Goal: Task Accomplishment & Management: Manage account settings

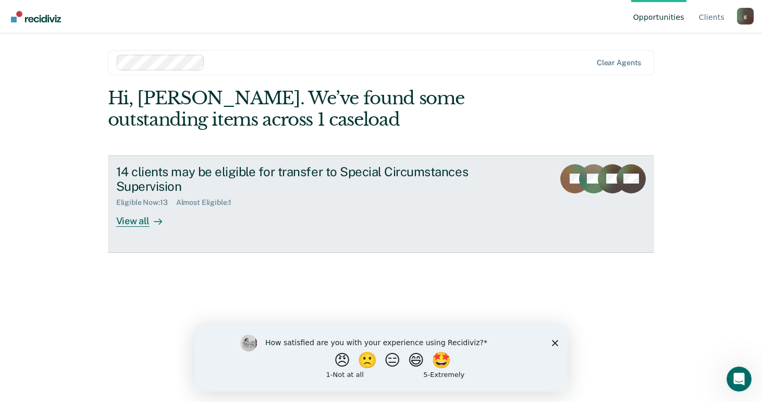
click at [141, 202] on div "Eligible Now : 13" at bounding box center [146, 202] width 60 height 9
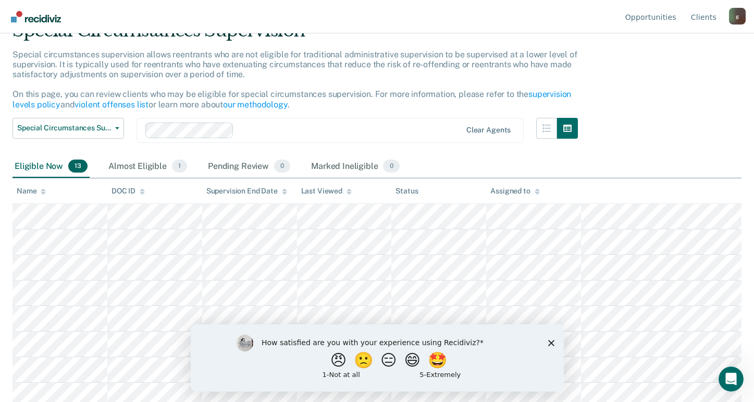
scroll to position [104, 0]
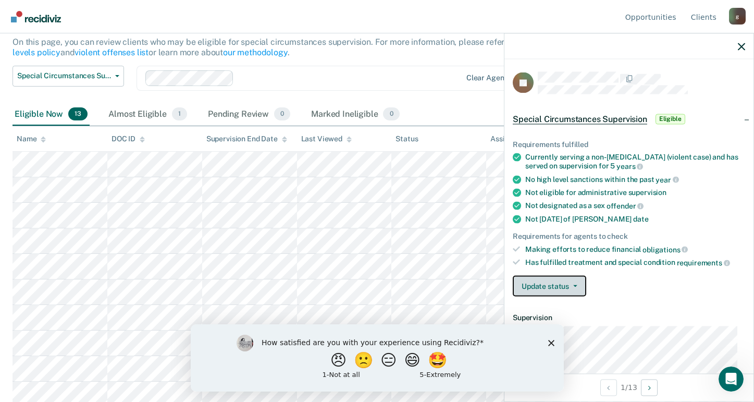
click at [574, 286] on button "Update status" at bounding box center [549, 285] width 73 height 21
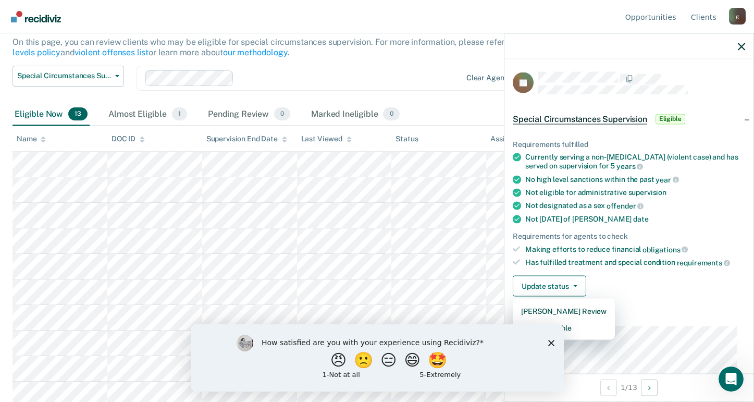
click at [549, 340] on polygon "Close survey" at bounding box center [551, 342] width 6 height 6
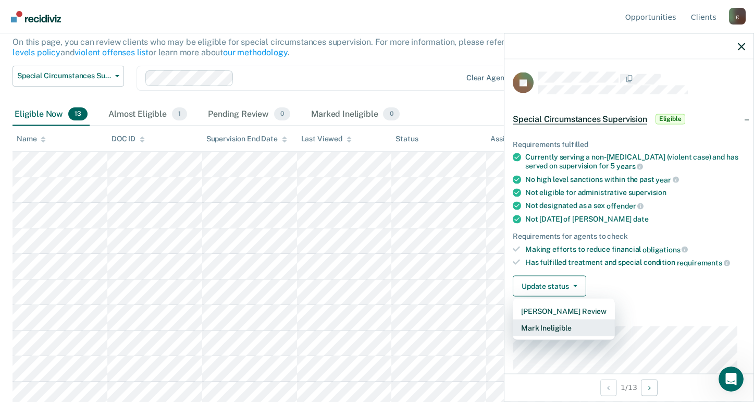
click at [553, 328] on button "Mark Ineligible" at bounding box center [564, 327] width 102 height 17
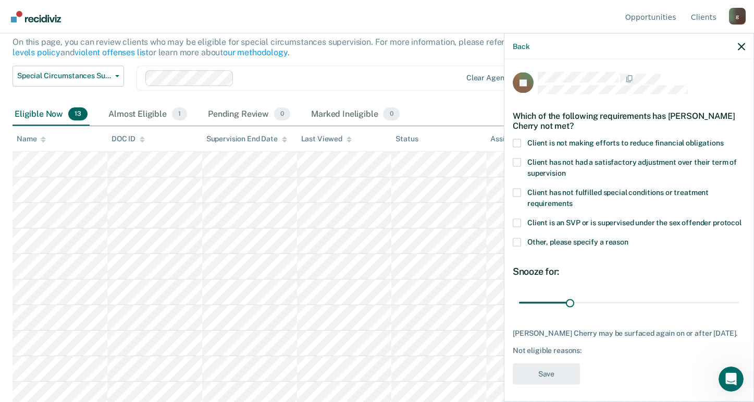
click at [516, 139] on span at bounding box center [517, 143] width 8 height 8
click at [724, 139] on input "Client is not making efforts to reduce financial obligations" at bounding box center [724, 139] width 0 height 0
click at [534, 384] on button "Save" at bounding box center [546, 373] width 67 height 21
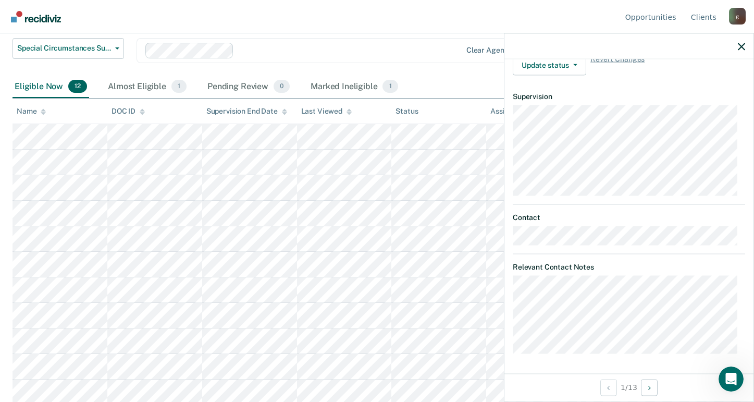
scroll to position [161, 0]
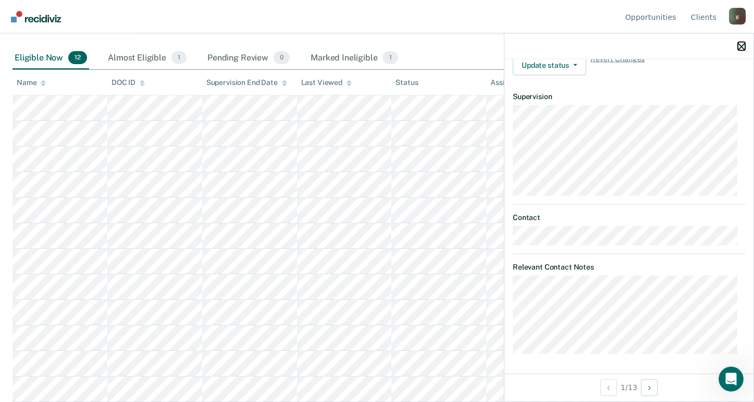
click at [741, 42] on button "button" at bounding box center [741, 46] width 7 height 9
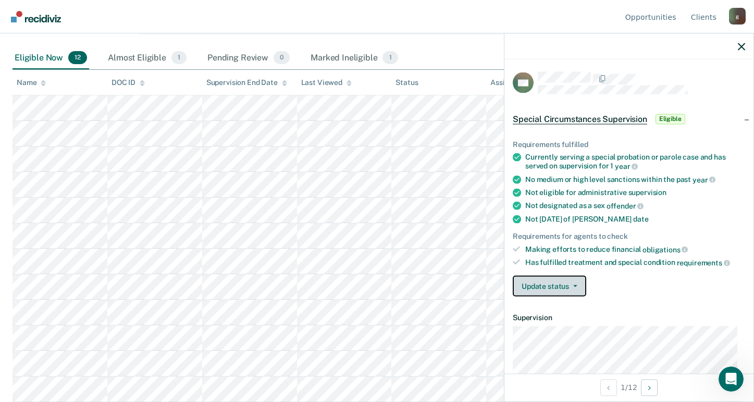
click at [558, 280] on button "Update status" at bounding box center [549, 285] width 73 height 21
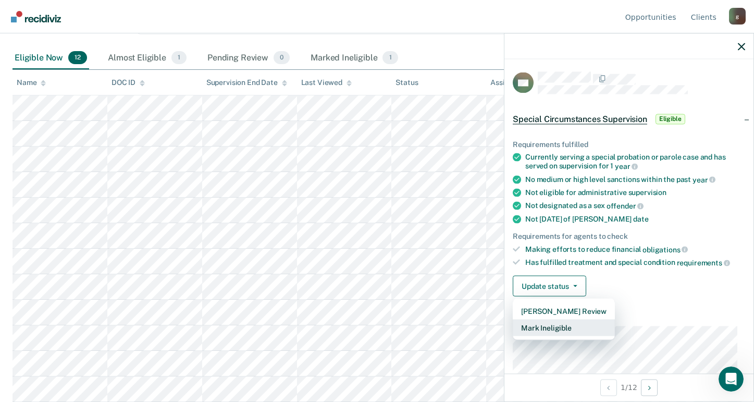
click at [550, 325] on button "Mark Ineligible" at bounding box center [564, 327] width 102 height 17
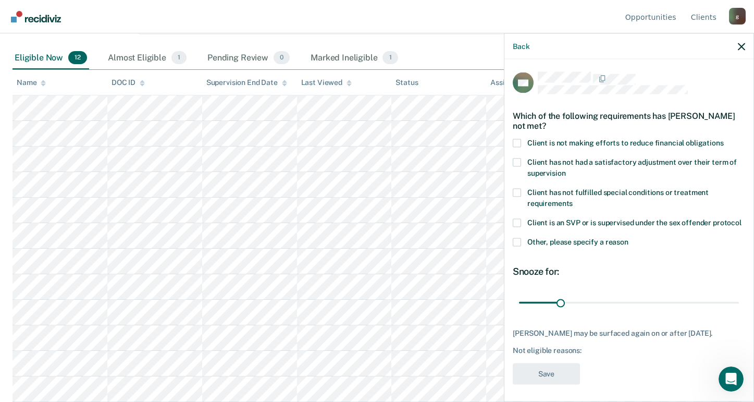
click at [517, 142] on span at bounding box center [517, 143] width 8 height 8
click at [724, 139] on input "Client is not making efforts to reduce financial obligations" at bounding box center [724, 139] width 0 height 0
click at [540, 383] on button "Save" at bounding box center [546, 373] width 67 height 21
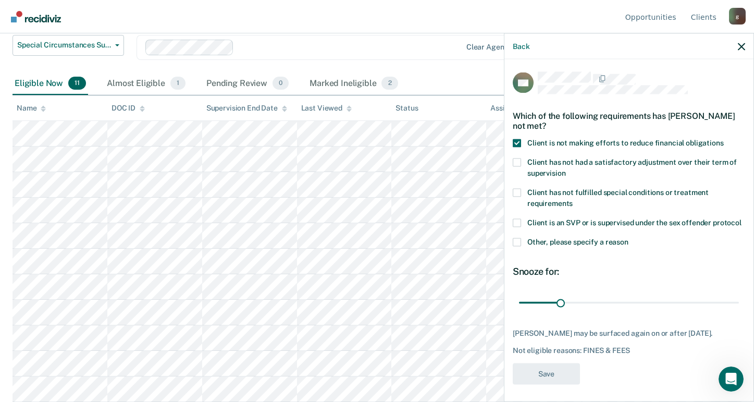
scroll to position [135, 0]
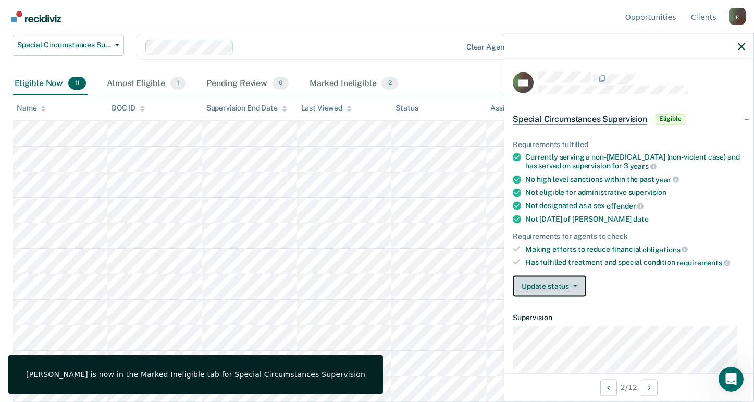
click at [579, 289] on button "Update status" at bounding box center [549, 285] width 73 height 21
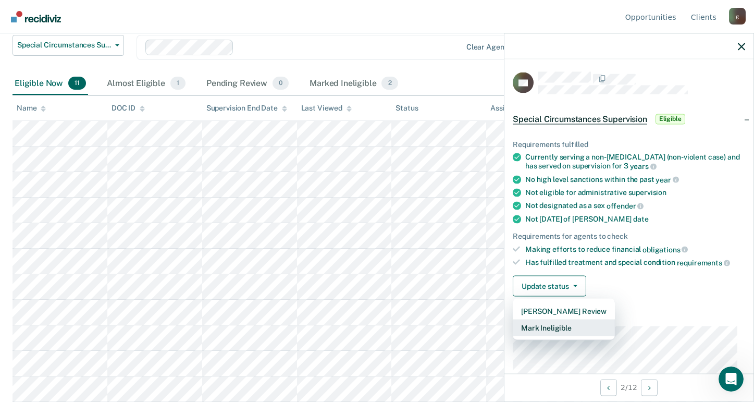
click at [562, 325] on button "Mark Ineligible" at bounding box center [564, 327] width 102 height 17
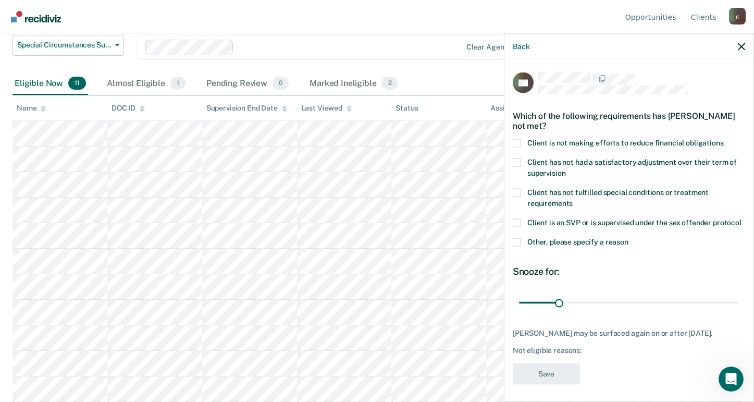
click at [517, 140] on span at bounding box center [517, 143] width 8 height 8
click at [724, 139] on input "Client is not making efforts to reduce financial obligations" at bounding box center [724, 139] width 0 height 0
click at [545, 375] on button "Save" at bounding box center [546, 373] width 67 height 21
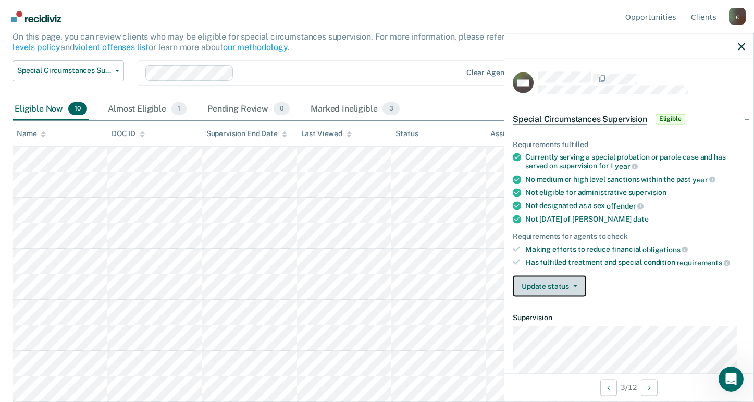
click at [573, 285] on icon "button" at bounding box center [575, 286] width 4 height 2
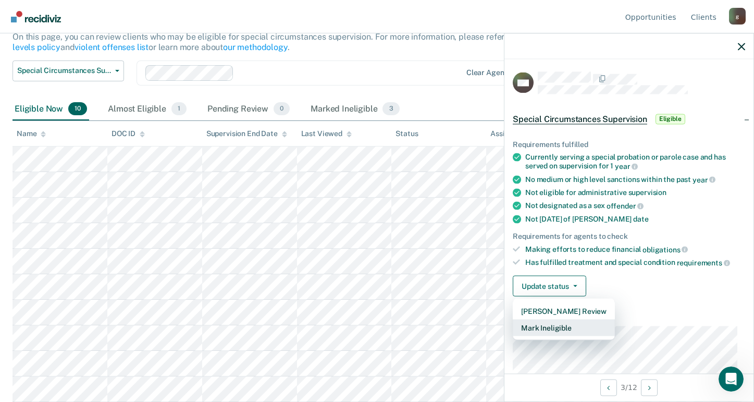
click at [552, 325] on button "Mark Ineligible" at bounding box center [564, 327] width 102 height 17
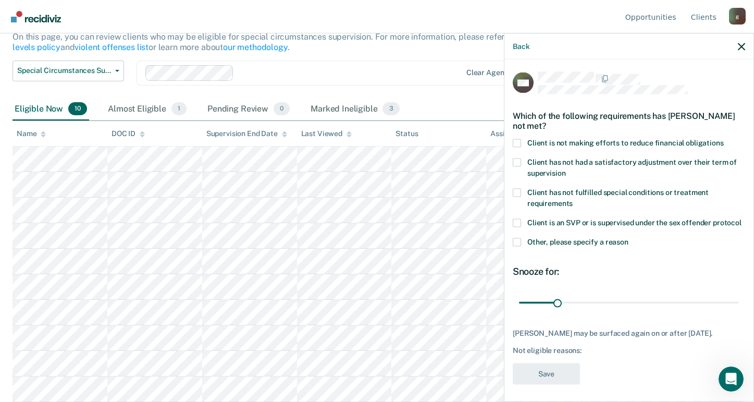
click at [518, 144] on span at bounding box center [517, 143] width 8 height 8
click at [724, 139] on input "Client is not making efforts to reduce financial obligations" at bounding box center [724, 139] width 0 height 0
click at [538, 376] on button "Save" at bounding box center [546, 373] width 67 height 21
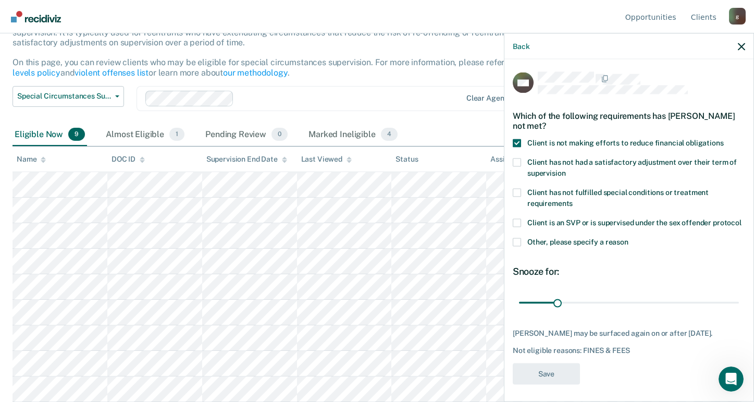
scroll to position [84, 0]
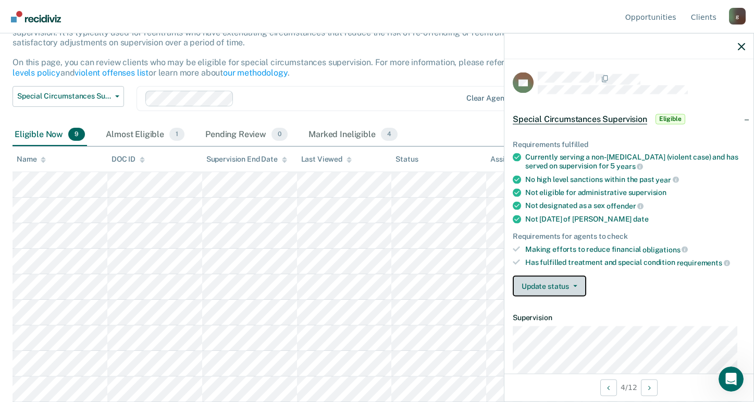
click at [573, 288] on button "Update status" at bounding box center [549, 285] width 73 height 21
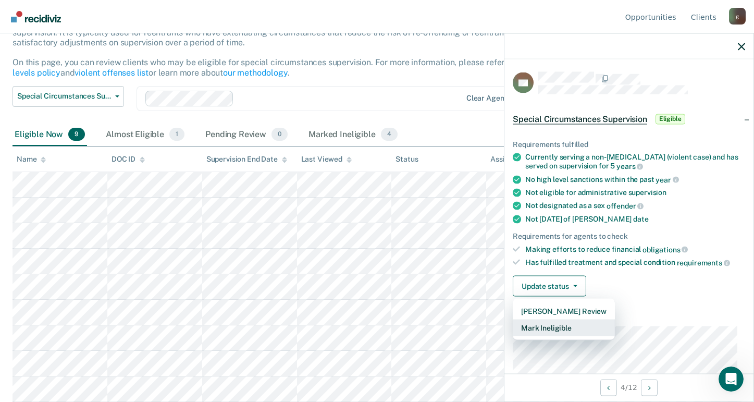
click at [556, 325] on button "Mark Ineligible" at bounding box center [564, 327] width 102 height 17
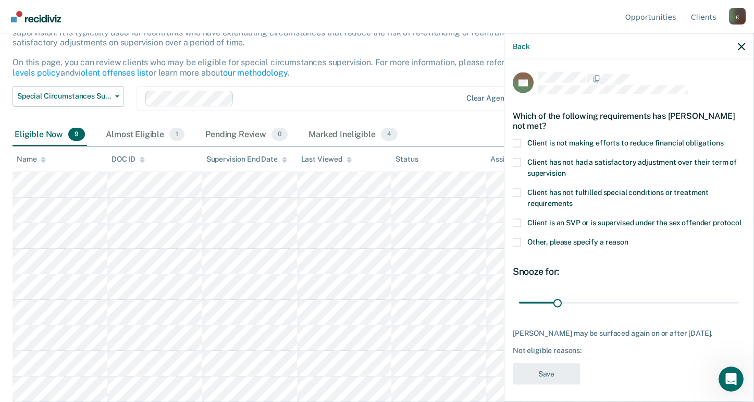
click at [519, 143] on span at bounding box center [517, 143] width 8 height 8
click at [724, 139] on input "Client is not making efforts to reduce financial obligations" at bounding box center [724, 139] width 0 height 0
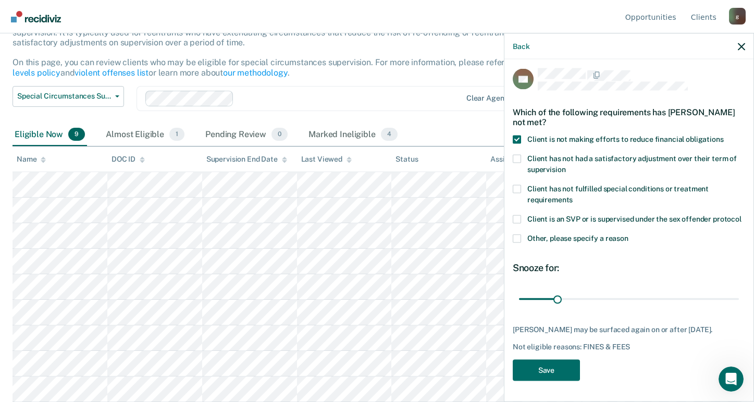
scroll to position [14, 0]
click at [541, 371] on button "Save" at bounding box center [546, 369] width 67 height 21
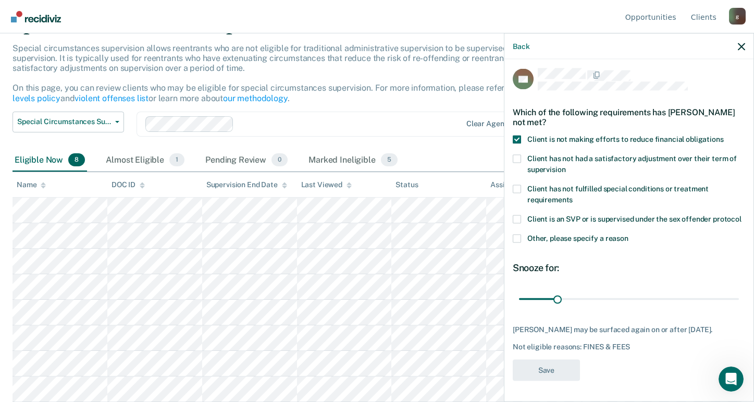
scroll to position [58, 0]
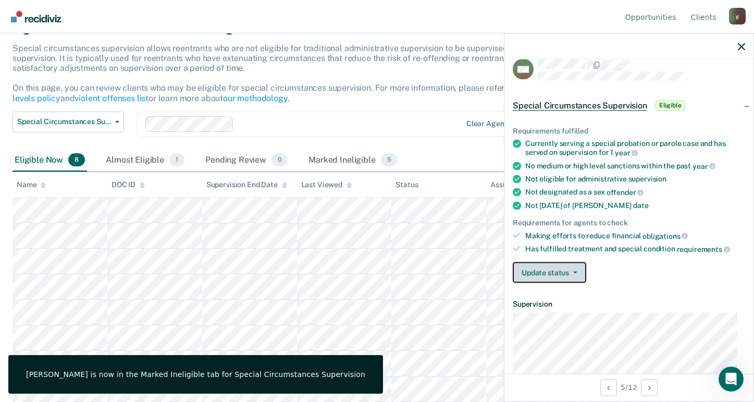
click at [576, 276] on button "Update status" at bounding box center [549, 272] width 73 height 21
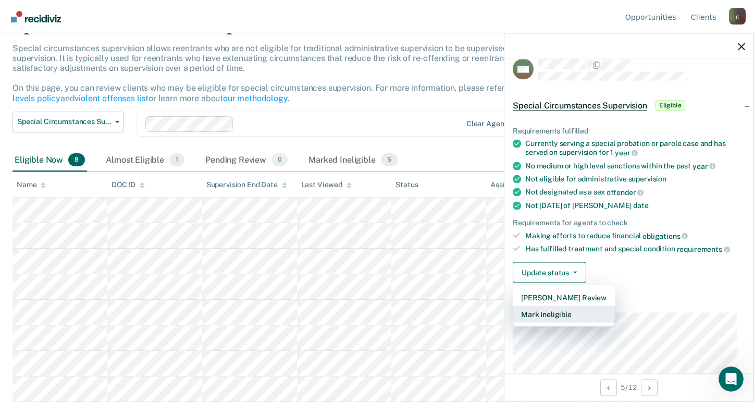
click at [562, 317] on button "Mark Ineligible" at bounding box center [564, 313] width 102 height 17
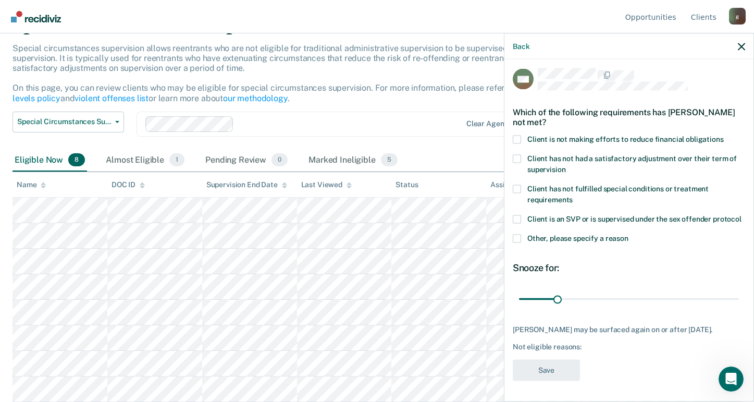
click at [516, 135] on span at bounding box center [517, 139] width 8 height 8
click at [724, 135] on input "Client is not making efforts to reduce financial obligations" at bounding box center [724, 135] width 0 height 0
click at [539, 370] on button "Save" at bounding box center [546, 369] width 67 height 21
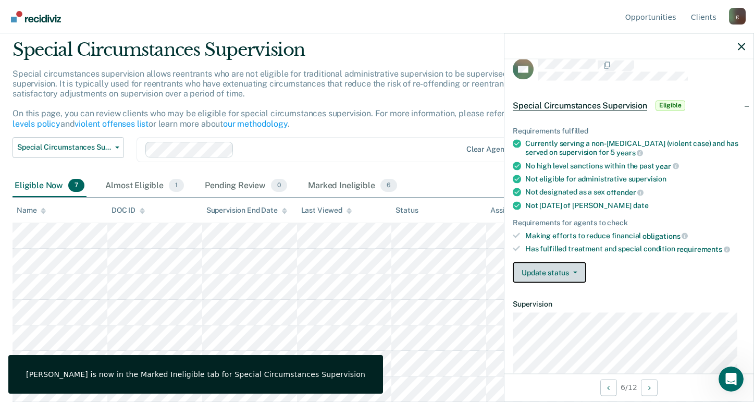
click at [581, 275] on button "Update status" at bounding box center [549, 272] width 73 height 21
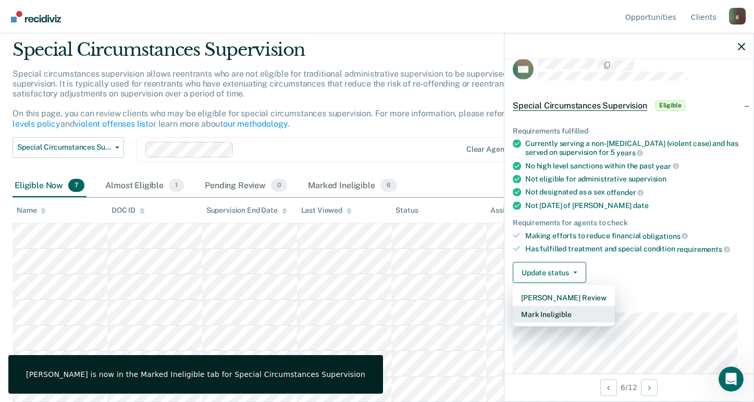
click at [549, 316] on button "Mark Ineligible" at bounding box center [564, 313] width 102 height 17
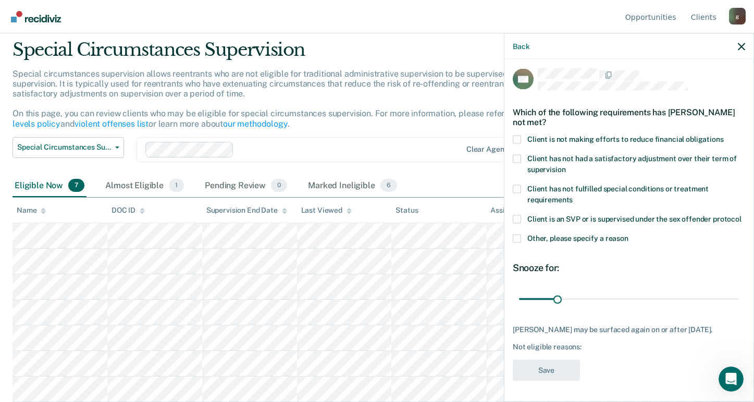
click at [516, 135] on span at bounding box center [517, 139] width 8 height 8
click at [724, 135] on input "Client is not making efforts to reduce financial obligations" at bounding box center [724, 135] width 0 height 0
click at [542, 379] on button "Save" at bounding box center [546, 369] width 67 height 21
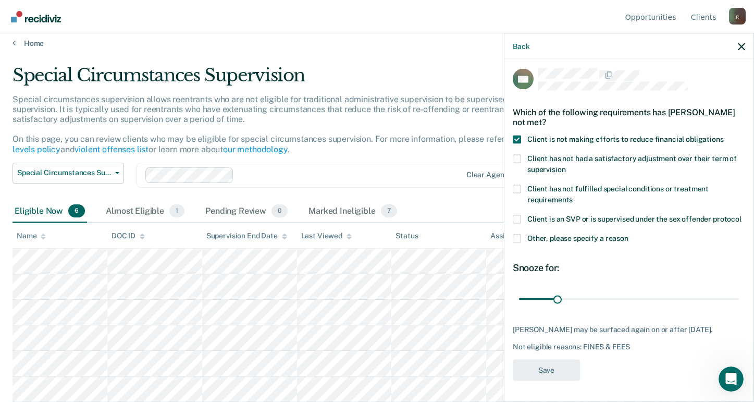
scroll to position [7, 0]
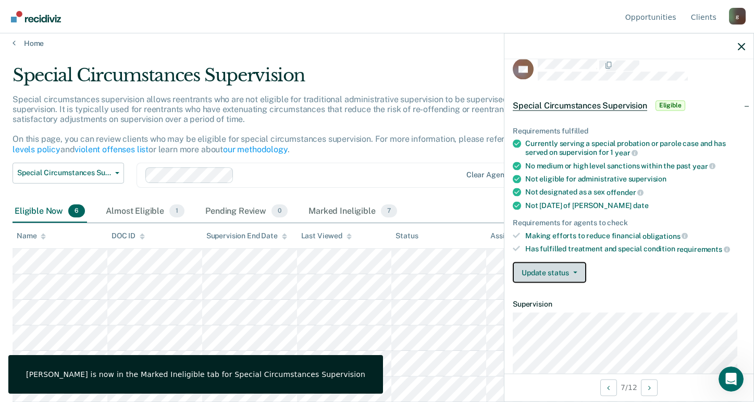
click at [567, 269] on button "Update status" at bounding box center [549, 272] width 73 height 21
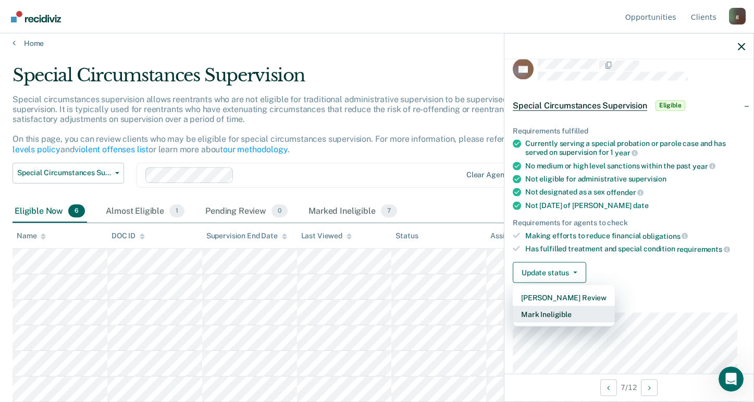
click at [553, 312] on button "Mark Ineligible" at bounding box center [564, 313] width 102 height 17
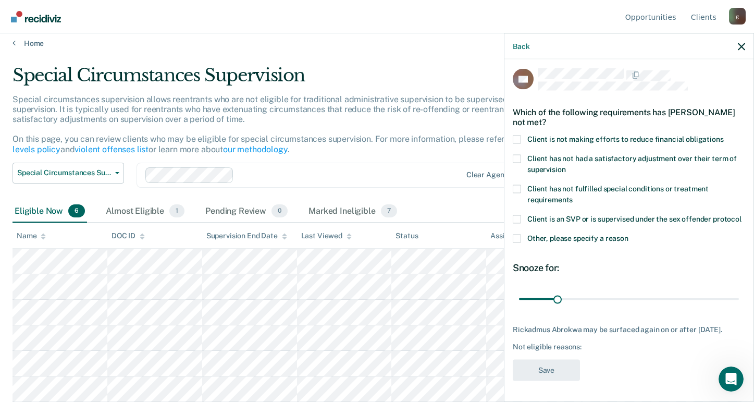
click at [518, 135] on span at bounding box center [517, 139] width 8 height 8
click at [724, 135] on input "Client is not making efforts to reduce financial obligations" at bounding box center [724, 135] width 0 height 0
click at [552, 372] on button "Save" at bounding box center [546, 369] width 67 height 21
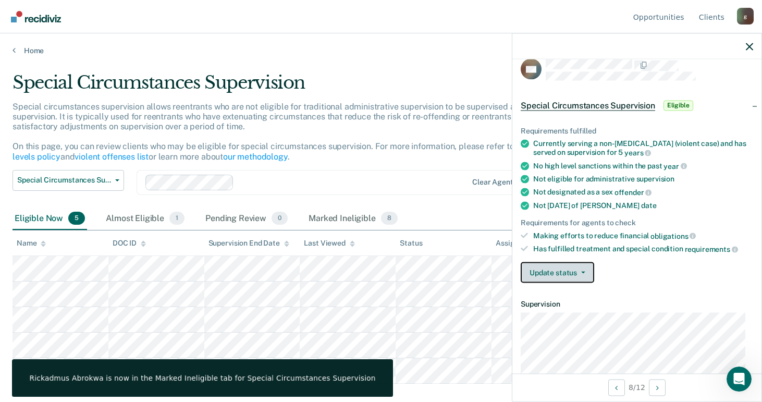
click at [575, 273] on button "Update status" at bounding box center [557, 272] width 73 height 21
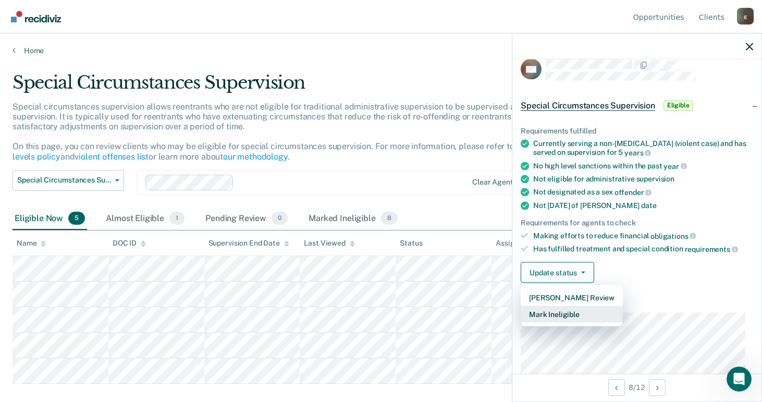
click at [562, 309] on button "Mark Ineligible" at bounding box center [572, 313] width 102 height 17
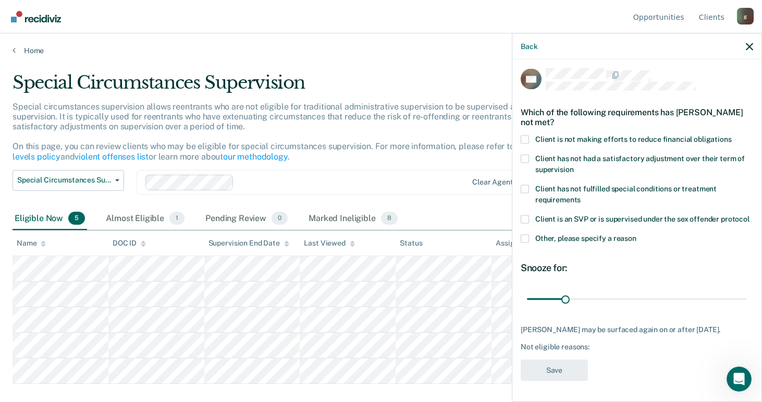
click at [524, 135] on span at bounding box center [525, 139] width 8 height 8
click at [732, 135] on input "Client is not making efforts to reduce financial obligations" at bounding box center [732, 135] width 0 height 0
click at [559, 374] on button "Save" at bounding box center [554, 369] width 67 height 21
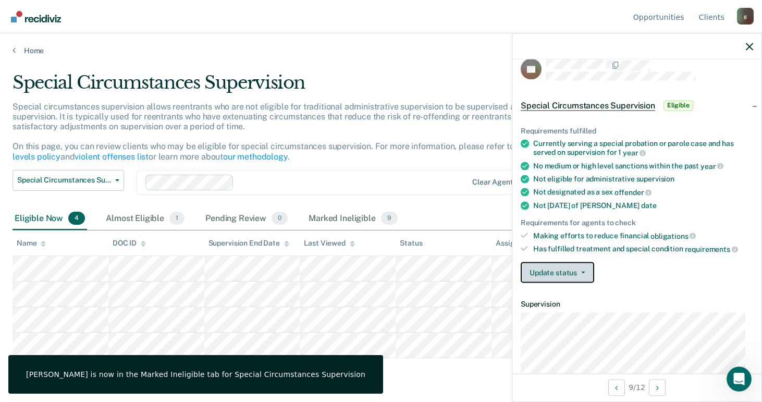
click at [580, 269] on button "Update status" at bounding box center [557, 272] width 73 height 21
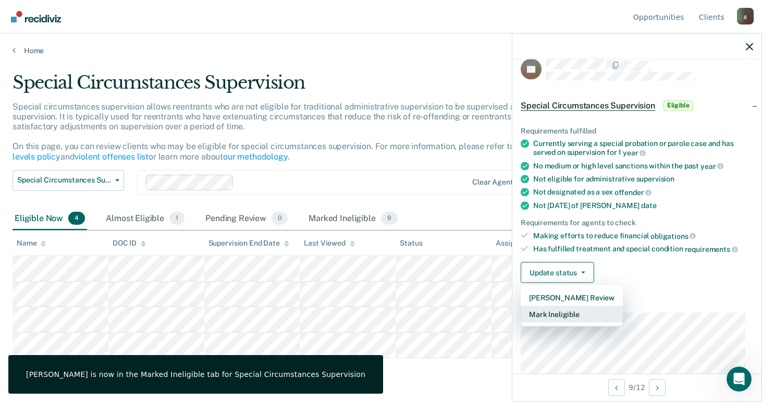
click at [560, 309] on button "Mark Ineligible" at bounding box center [572, 313] width 102 height 17
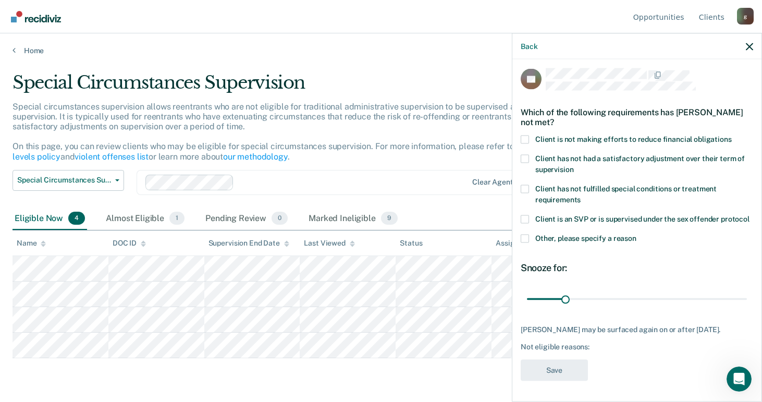
click at [523, 154] on label "Client has not had a satisfactory adjustment over their term of supervision" at bounding box center [637, 165] width 232 height 22
click at [573, 165] on input "Client has not had a satisfactory adjustment over their term of supervision" at bounding box center [573, 165] width 0 height 0
click at [559, 375] on button "Save" at bounding box center [554, 369] width 67 height 21
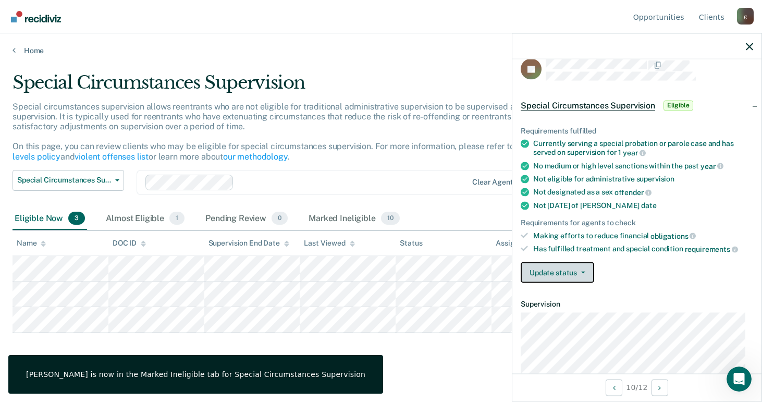
click at [586, 272] on button "Update status" at bounding box center [557, 272] width 73 height 21
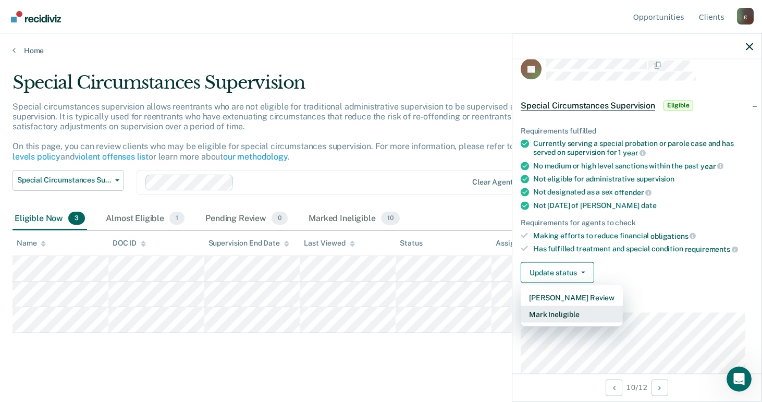
click at [567, 313] on button "Mark Ineligible" at bounding box center [572, 313] width 102 height 17
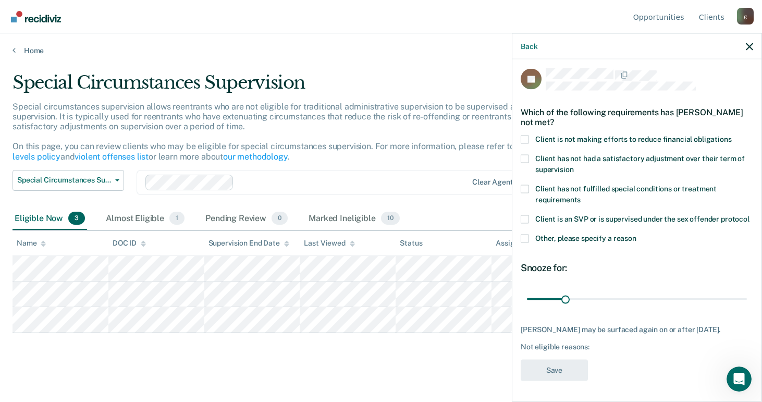
click at [527, 135] on span at bounding box center [525, 139] width 8 height 8
click at [732, 135] on input "Client is not making efforts to reduce financial obligations" at bounding box center [732, 135] width 0 height 0
click at [558, 377] on button "Save" at bounding box center [554, 369] width 67 height 21
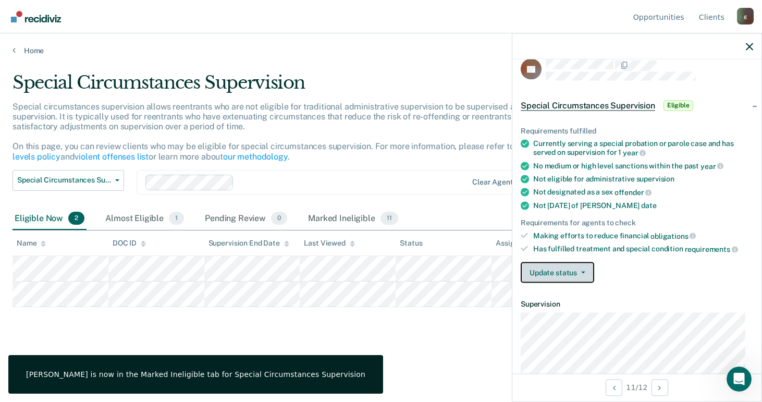
click at [575, 264] on button "Update status" at bounding box center [557, 272] width 73 height 21
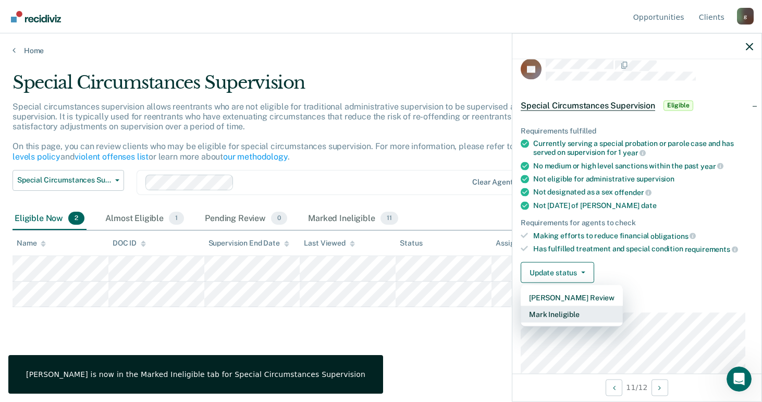
click at [558, 312] on button "Mark Ineligible" at bounding box center [572, 313] width 102 height 17
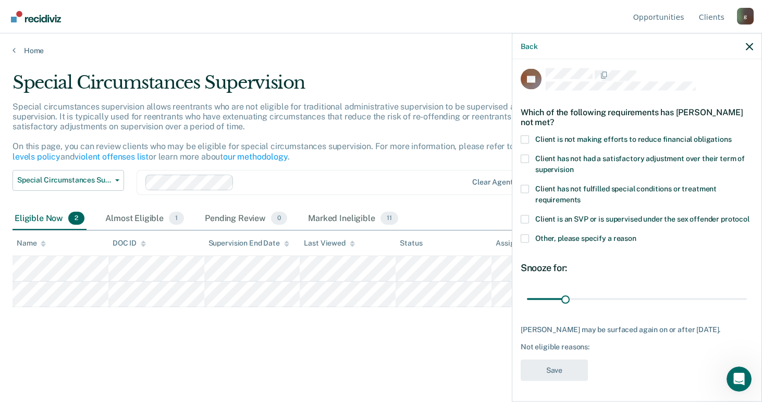
click at [526, 135] on span at bounding box center [525, 139] width 8 height 8
click at [732, 135] on input "Client is not making efforts to reduce financial obligations" at bounding box center [732, 135] width 0 height 0
click at [553, 373] on button "Save" at bounding box center [554, 369] width 67 height 21
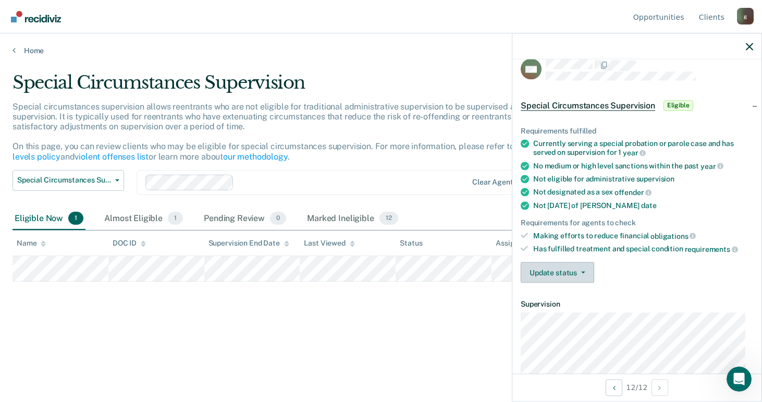
click at [584, 274] on button "Update status" at bounding box center [557, 272] width 73 height 21
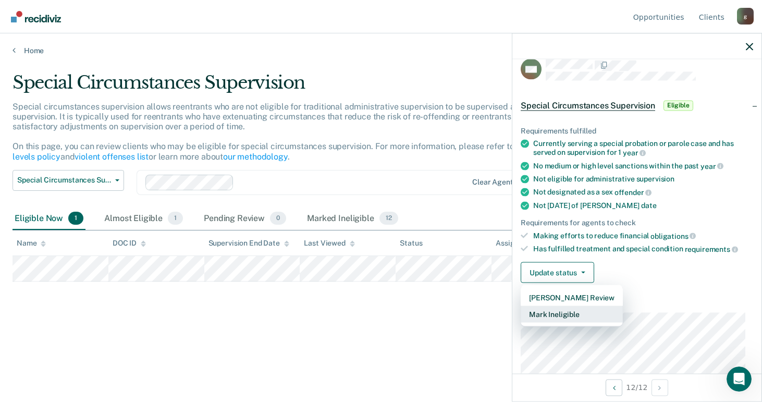
click at [556, 313] on button "Mark Ineligible" at bounding box center [572, 313] width 102 height 17
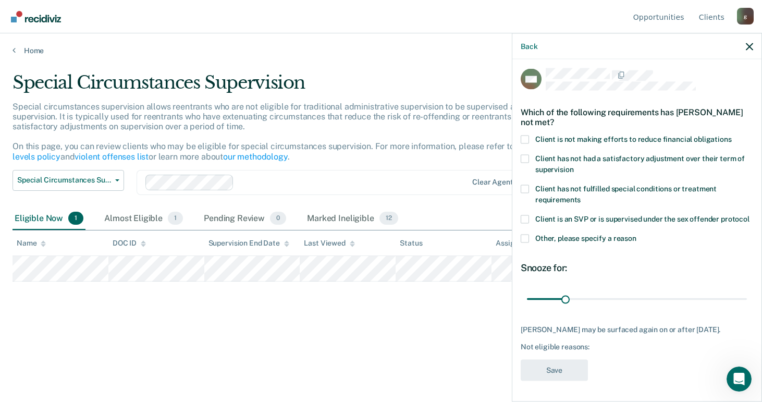
click at [524, 135] on span at bounding box center [525, 139] width 8 height 8
click at [732, 135] on input "Client is not making efforts to reduce financial obligations" at bounding box center [732, 135] width 0 height 0
click at [548, 371] on button "Save" at bounding box center [554, 369] width 67 height 21
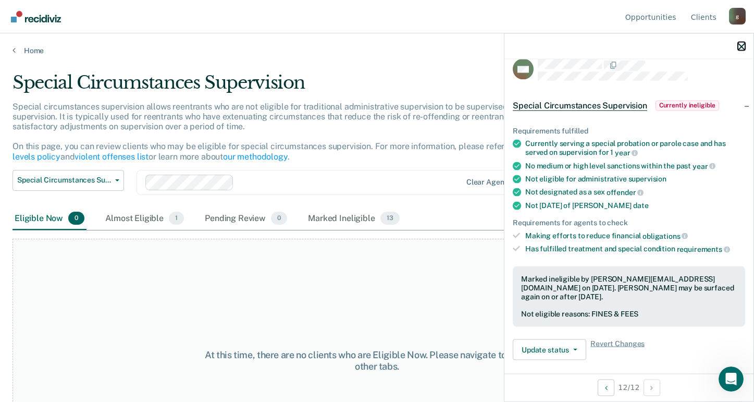
click at [741, 47] on icon "button" at bounding box center [741, 46] width 7 height 7
